Goal: Task Accomplishment & Management: Manage account settings

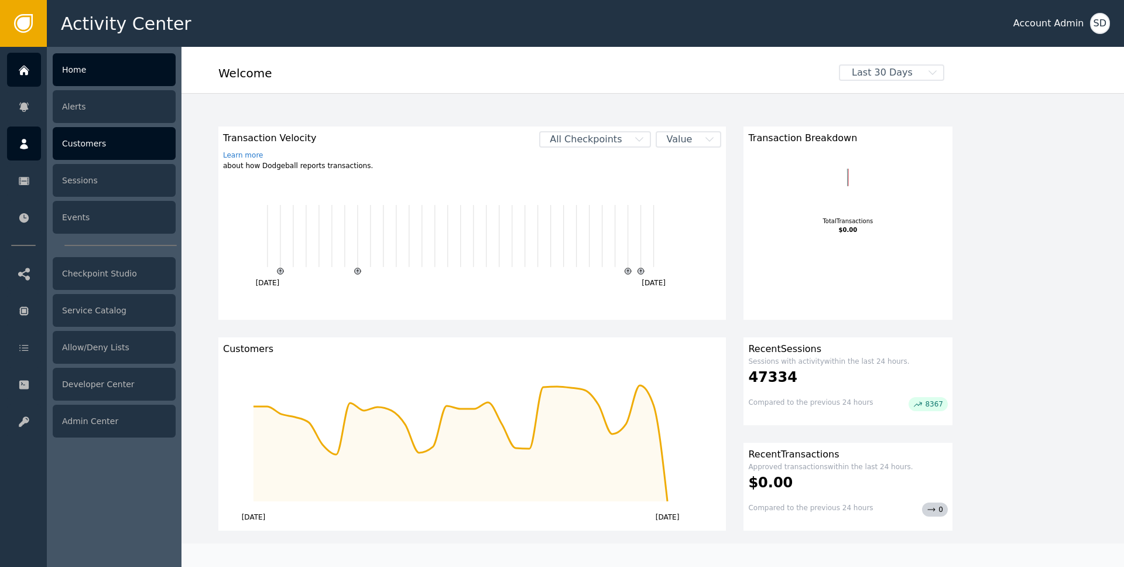
click at [84, 152] on div "Customers" at bounding box center [114, 143] width 123 height 33
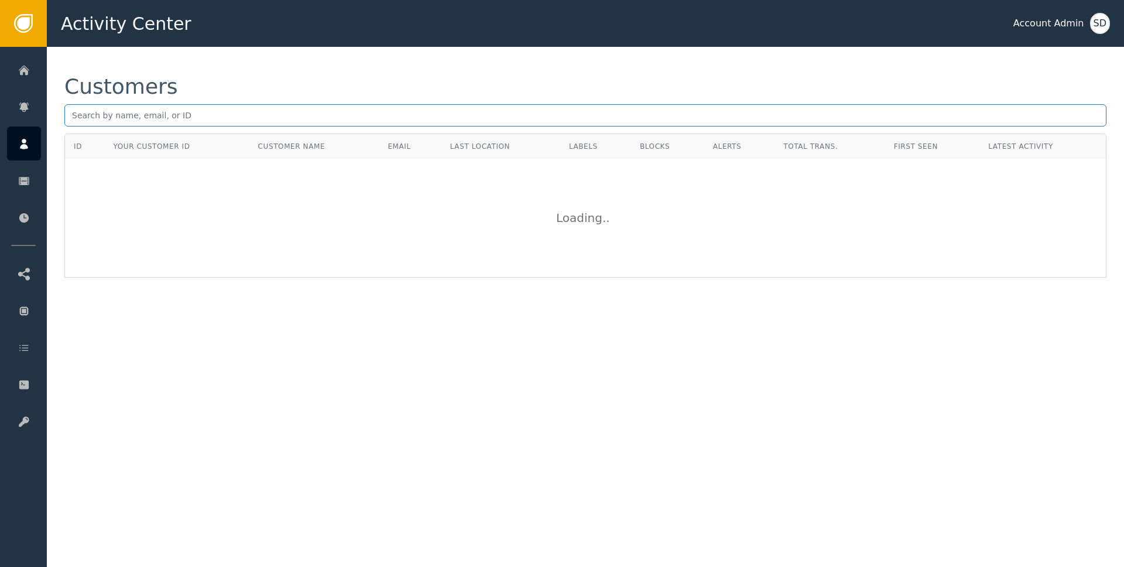
click at [123, 118] on input "text" at bounding box center [585, 115] width 1042 height 22
paste input "[EMAIL_ADDRESS][DOMAIN_NAME]"
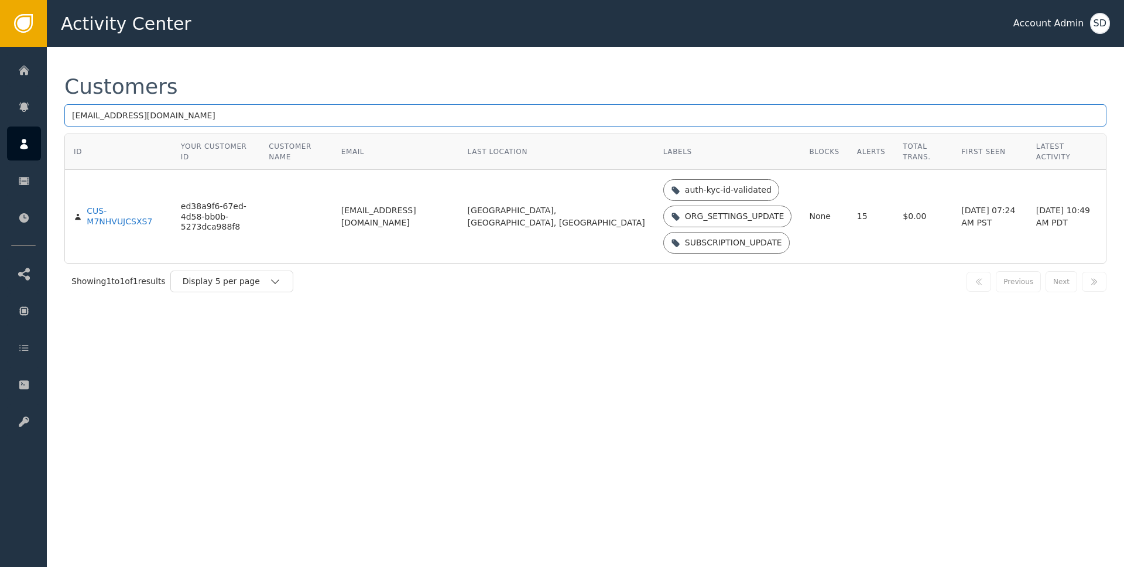
type input "[EMAIL_ADDRESS][DOMAIN_NAME]"
click at [99, 207] on div "CUS-M7NHVUJCSXS7" at bounding box center [125, 216] width 77 height 20
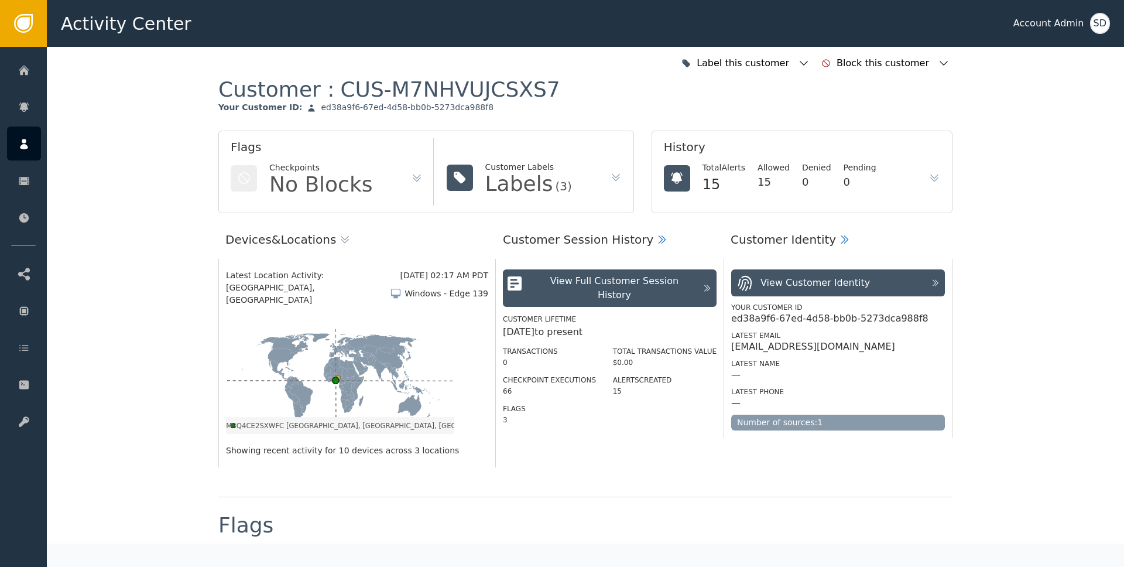
click at [335, 376] on circle at bounding box center [335, 379] width 7 height 7
